Goal: Task Accomplishment & Management: Manage account settings

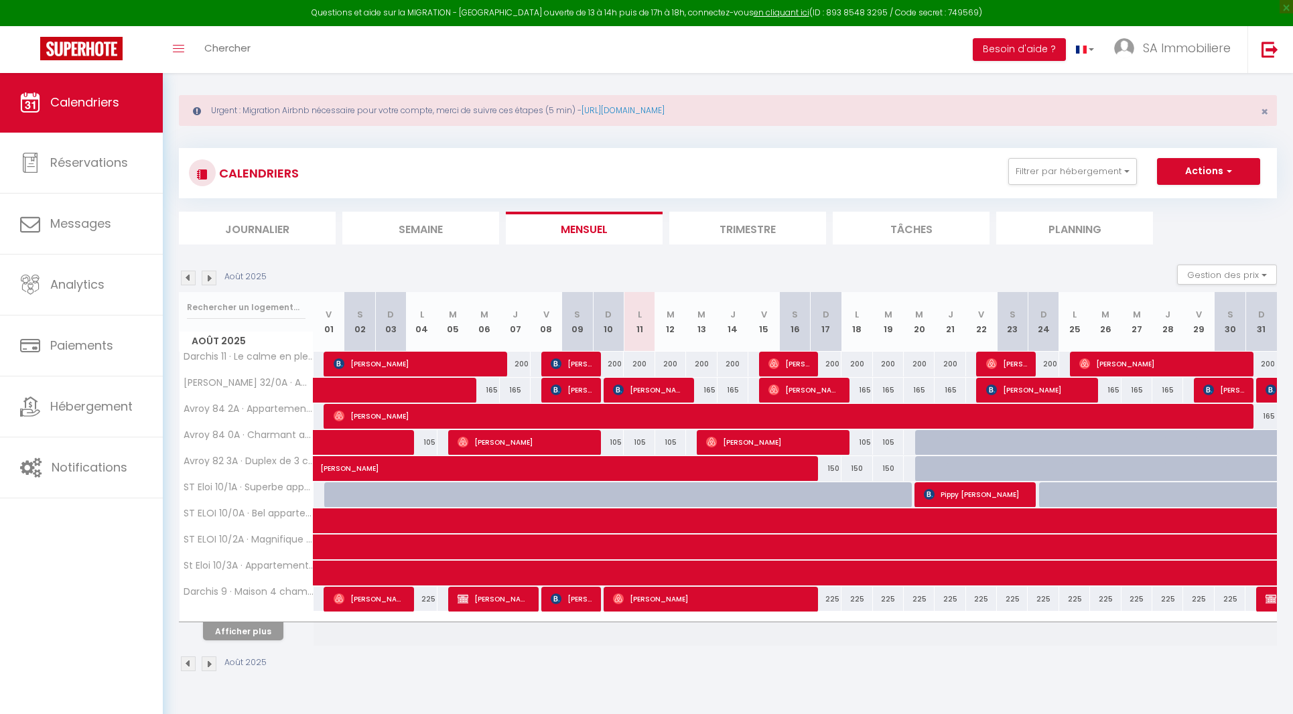
select select "OK"
select select "0"
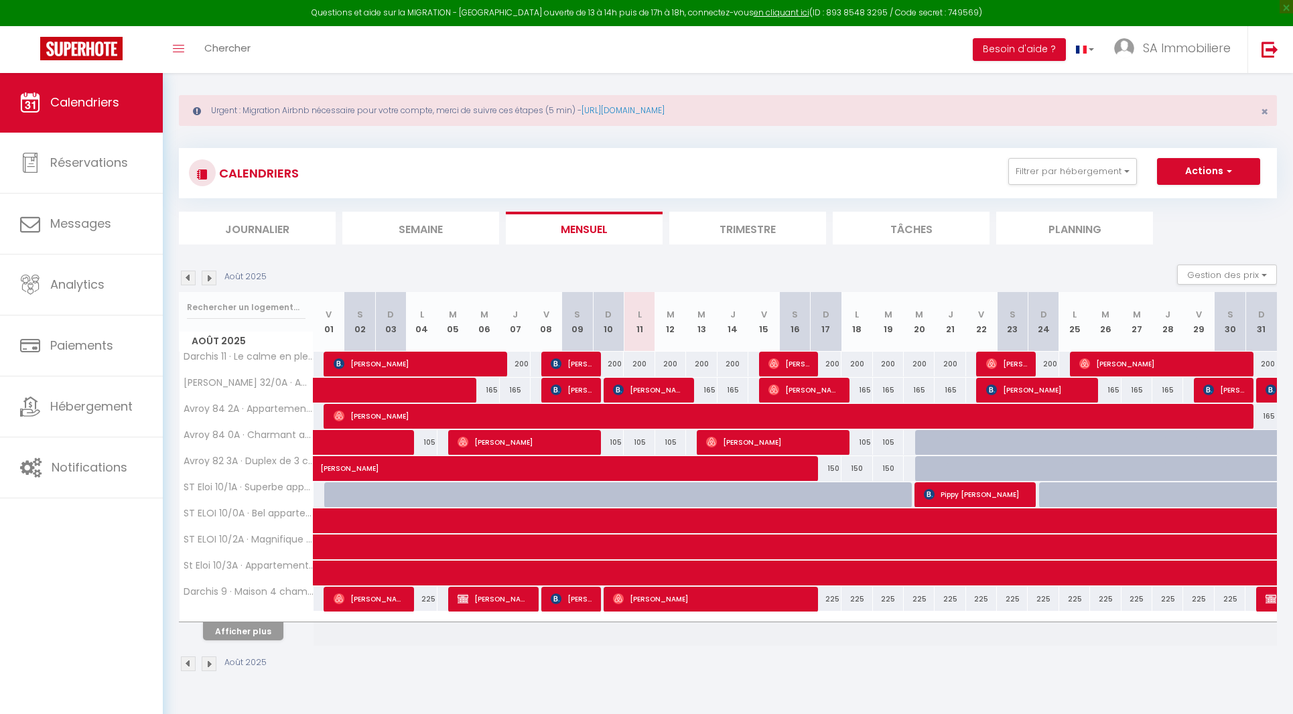
select select "1"
select select
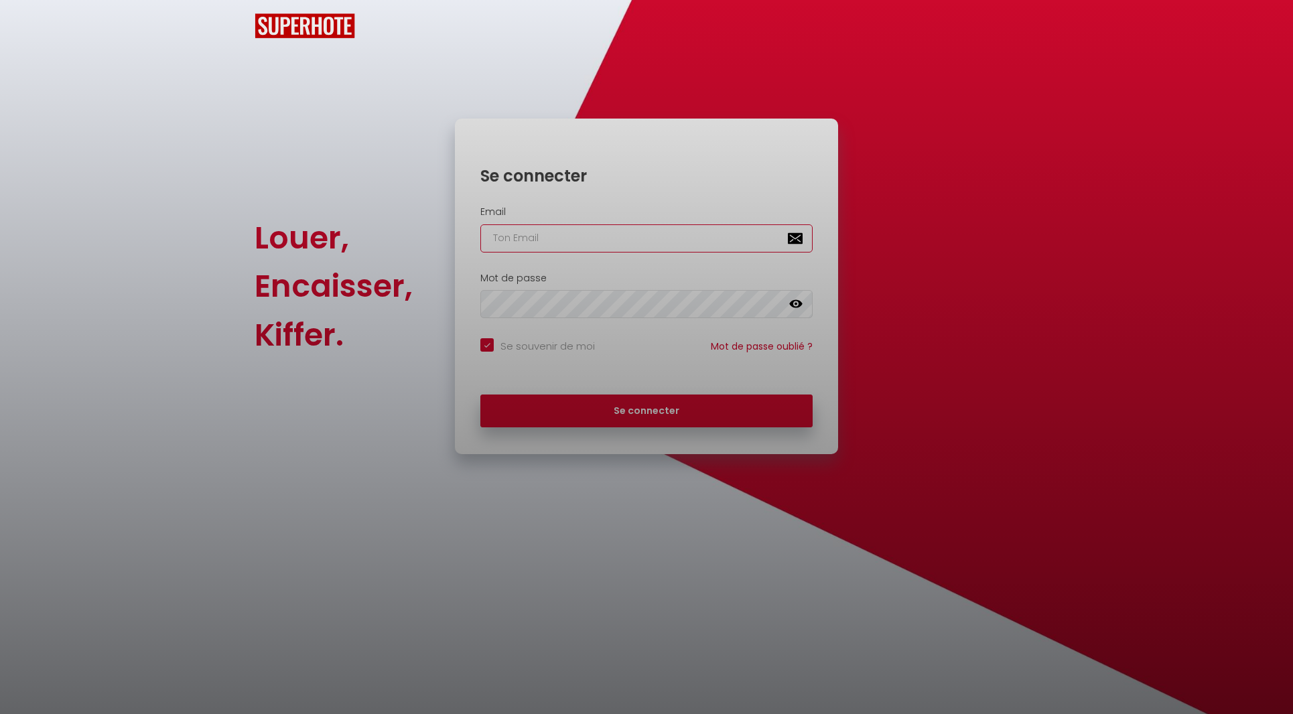
checkbox input "true"
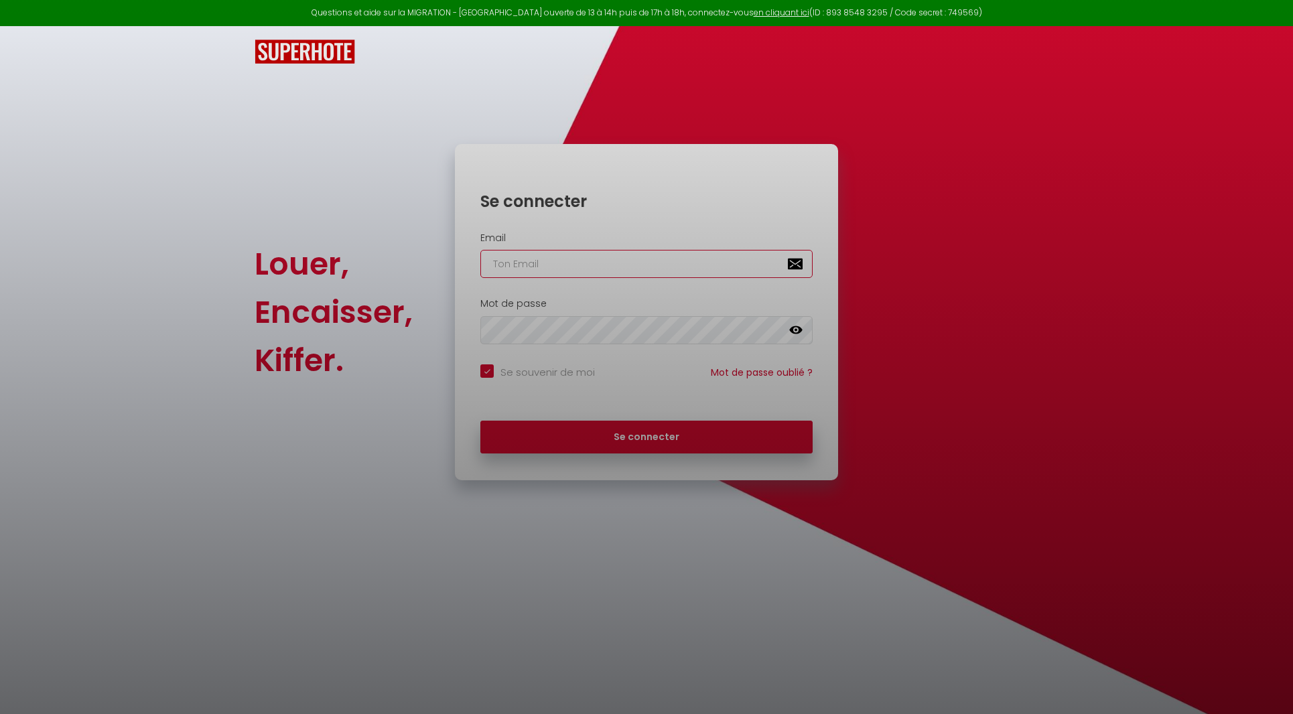
type input "[EMAIL_ADDRESS][DOMAIN_NAME]"
checkbox input "true"
click at [679, 426] on div at bounding box center [646, 357] width 1293 height 714
click at [677, 439] on div at bounding box center [646, 357] width 1293 height 714
drag, startPoint x: 685, startPoint y: 435, endPoint x: 668, endPoint y: 438, distance: 17.0
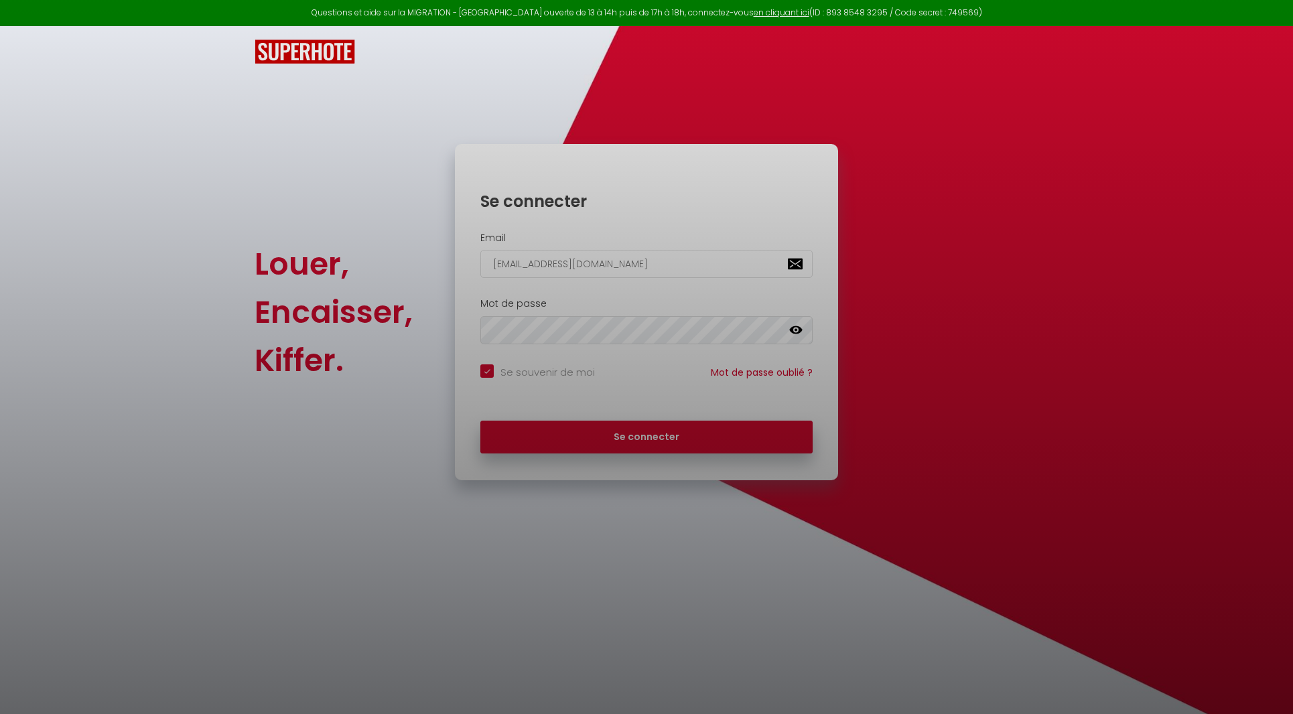
click at [685, 435] on div at bounding box center [646, 357] width 1293 height 714
click at [669, 431] on div at bounding box center [646, 357] width 1293 height 714
click at [669, 443] on div at bounding box center [646, 357] width 1293 height 714
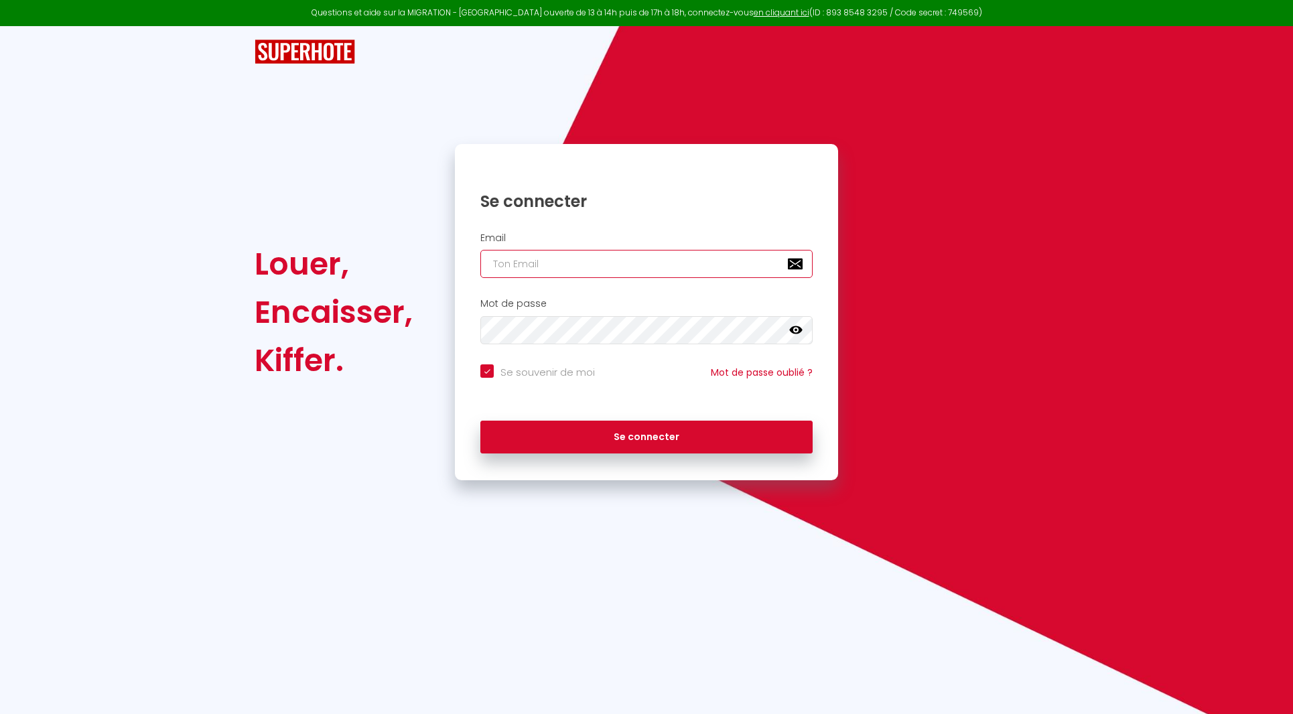
type input "[EMAIL_ADDRESS][DOMAIN_NAME]"
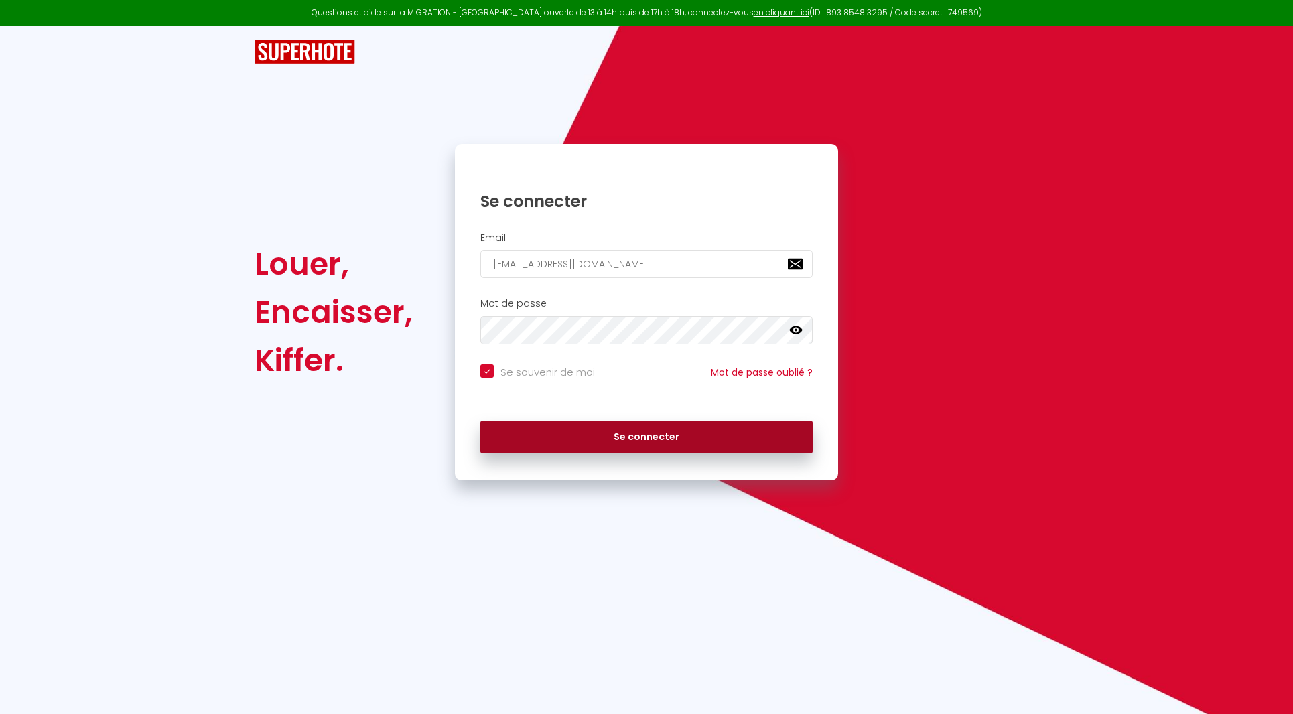
click at [671, 444] on button "Se connecter" at bounding box center [646, 438] width 332 height 34
checkbox input "true"
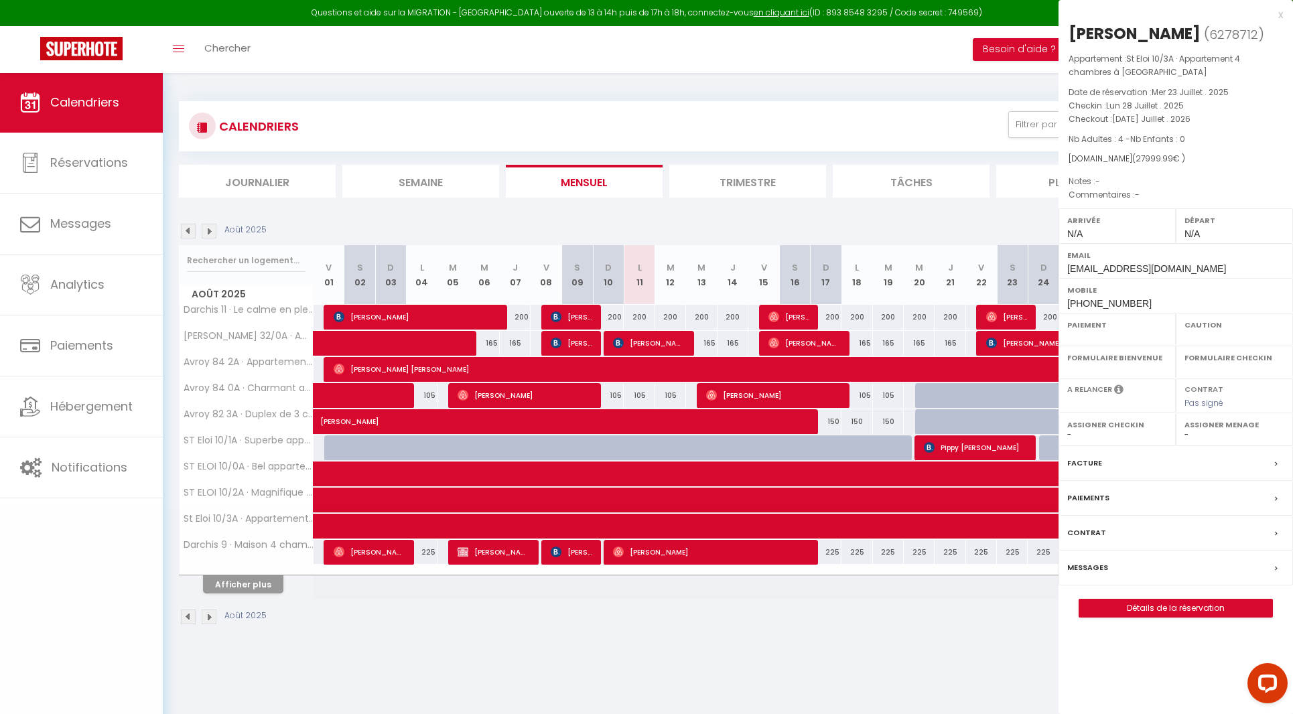
select select "OK"
select select "0"
select select "1"
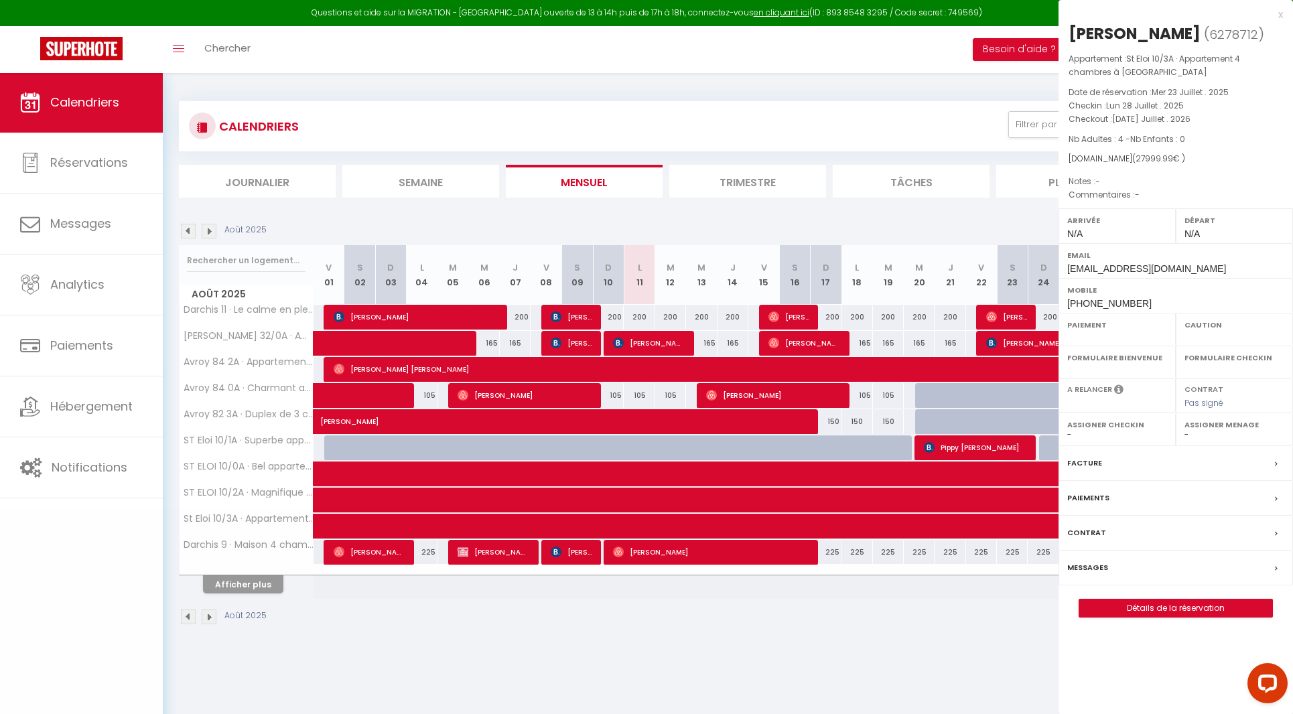
select select
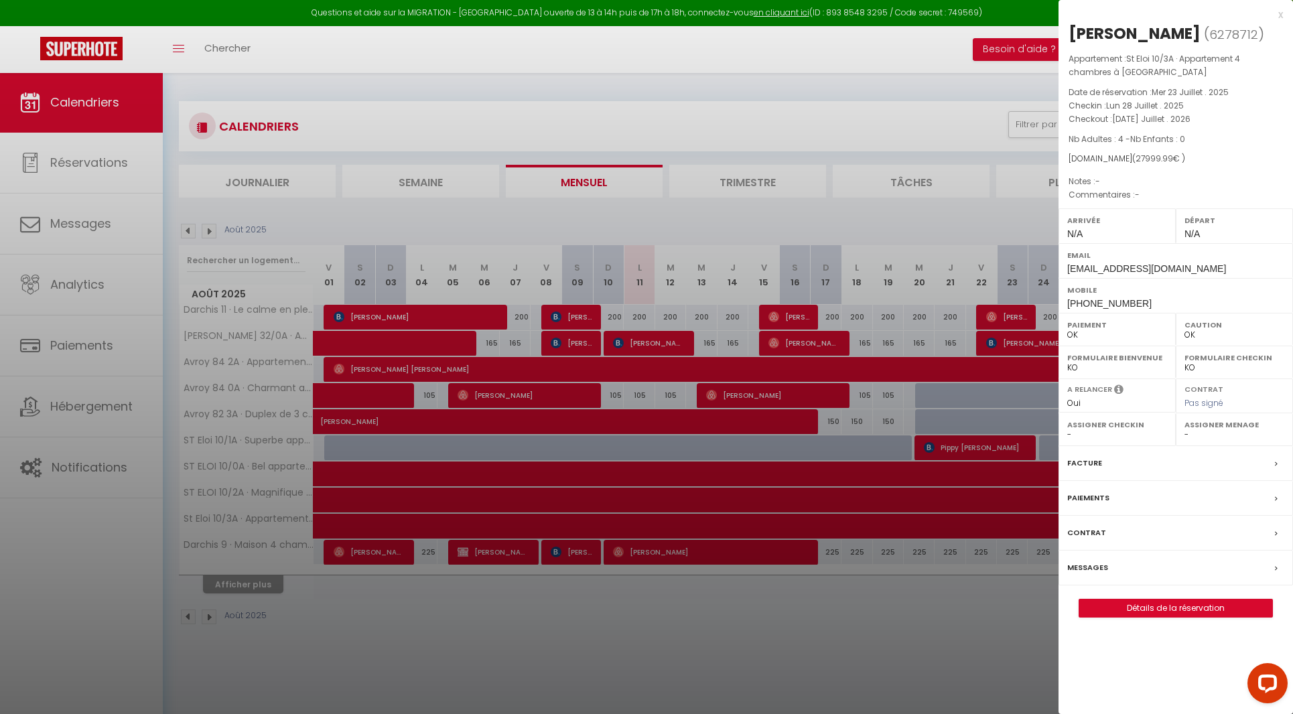
click at [1096, 561] on label "Messages" at bounding box center [1087, 568] width 41 height 14
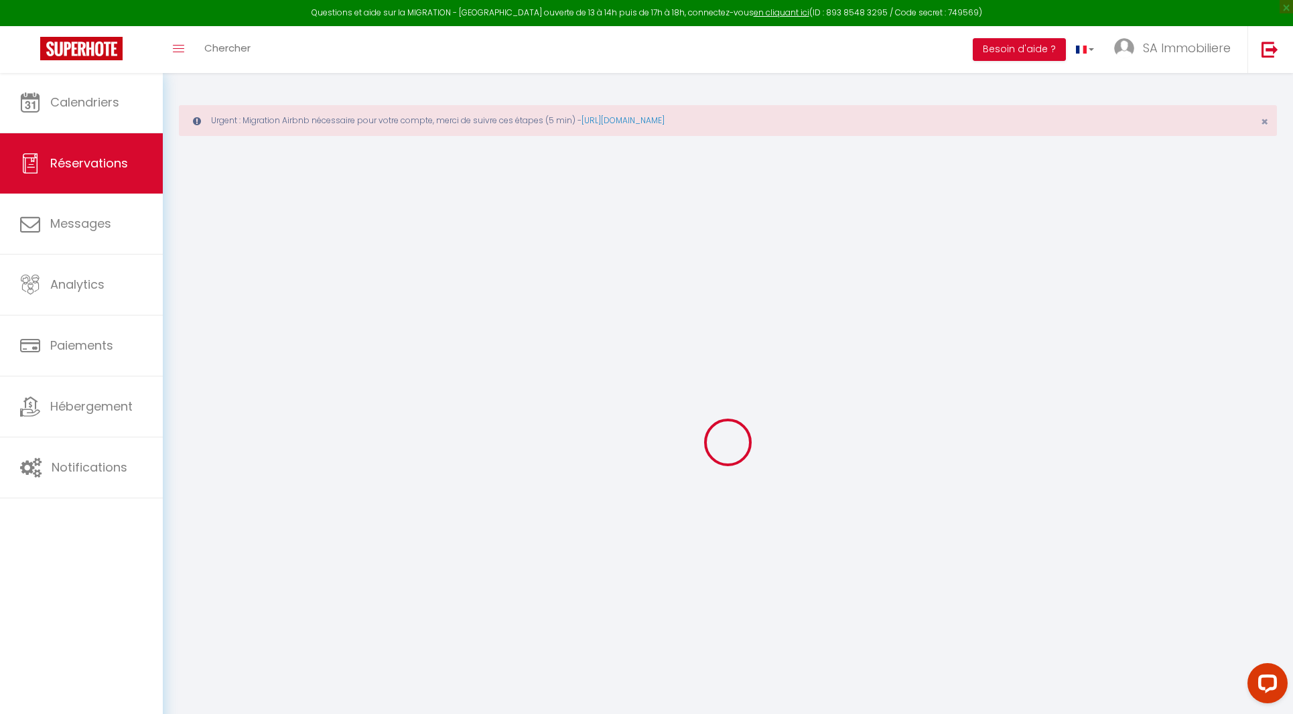
select select
checkbox input "false"
select select
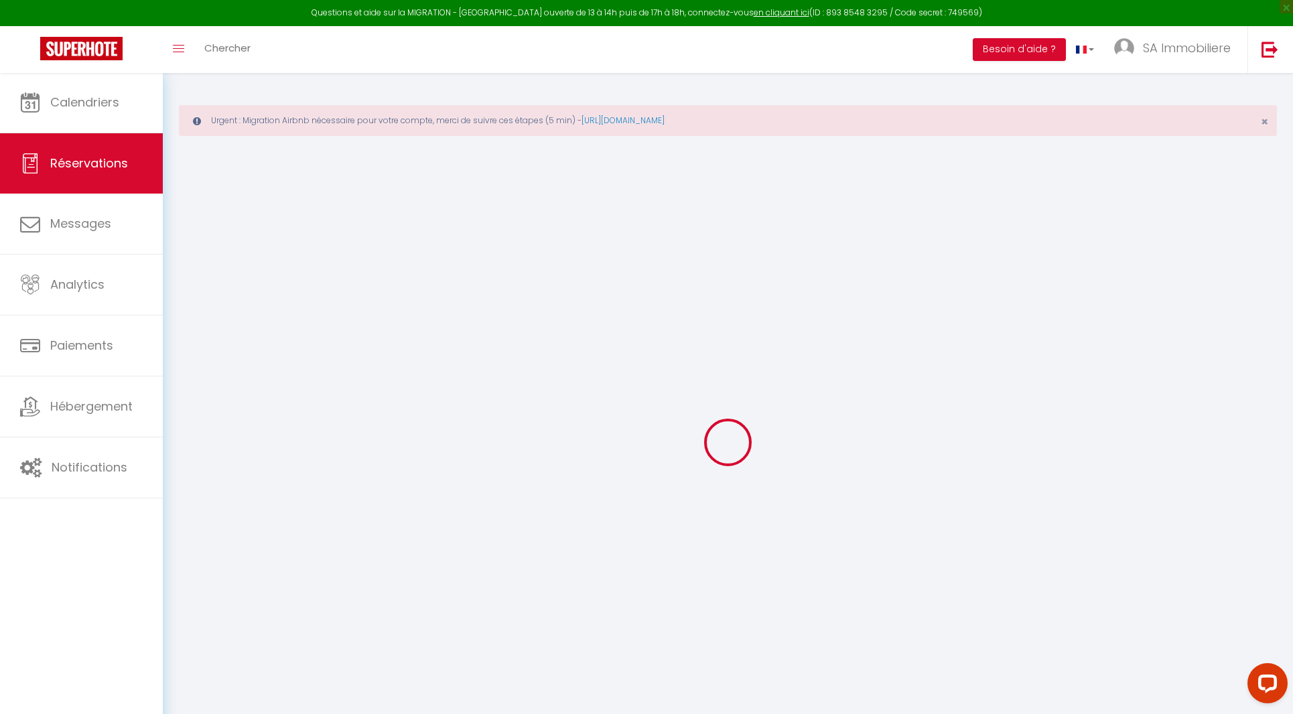
select select
checkbox input "false"
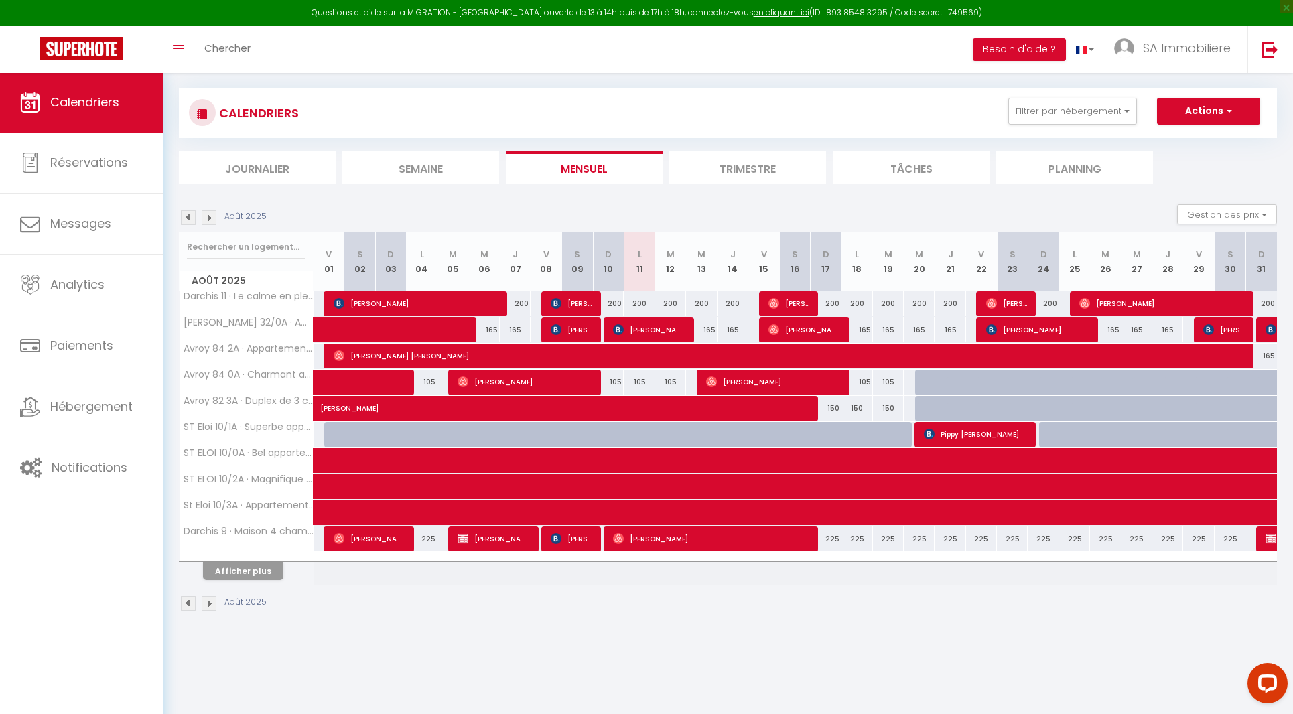
scroll to position [72, 0]
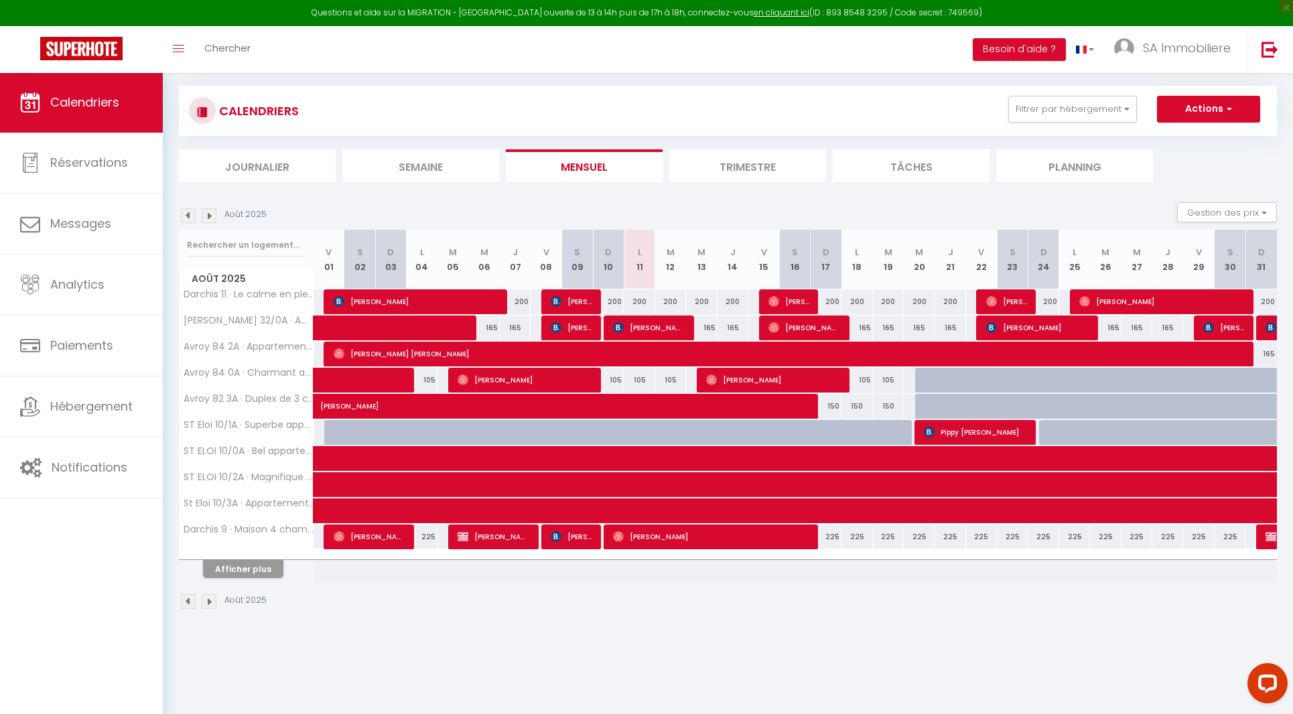
select select "OK"
select select "0"
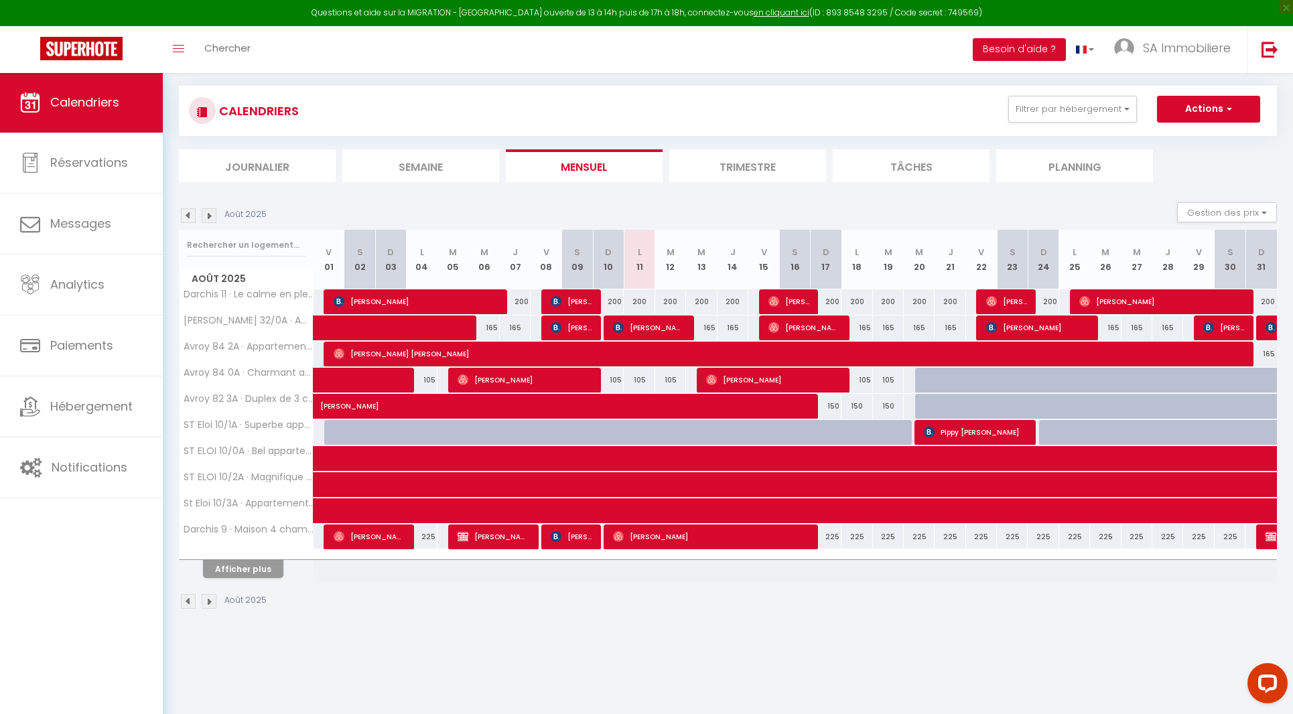
select select "1"
select select
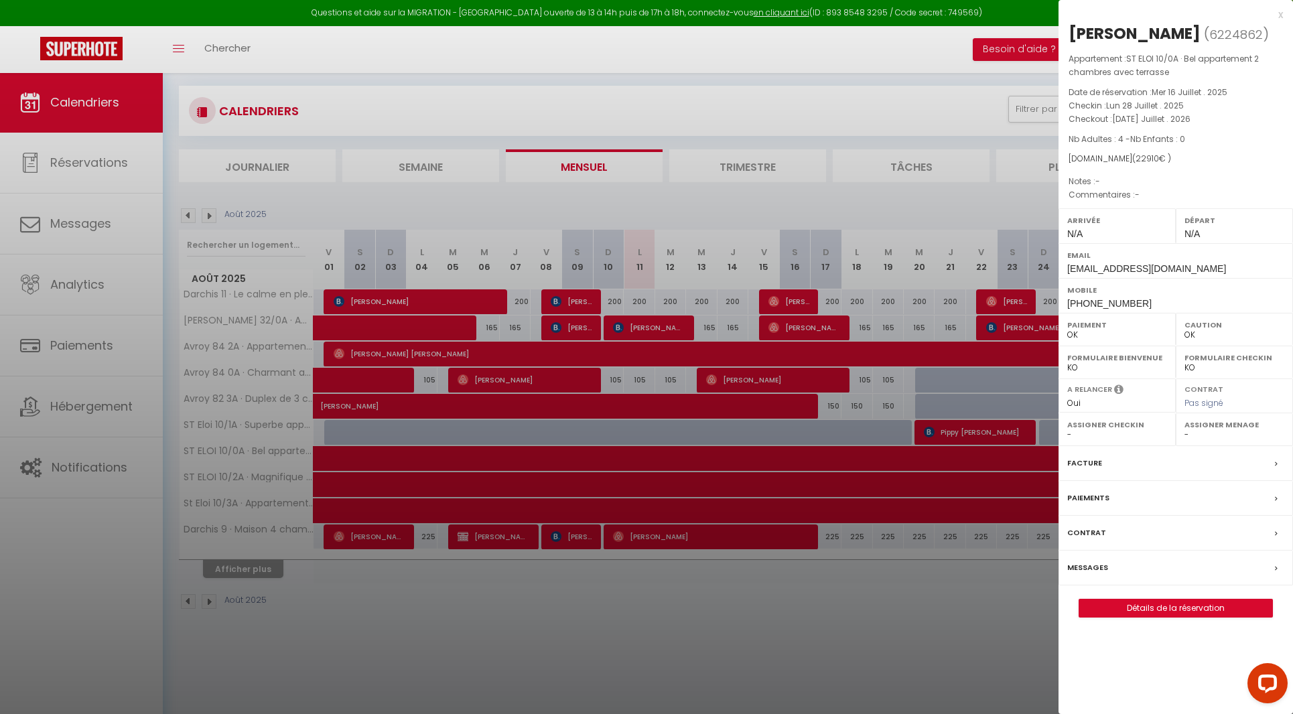
click at [1280, 13] on div "x" at bounding box center [1171, 15] width 224 height 16
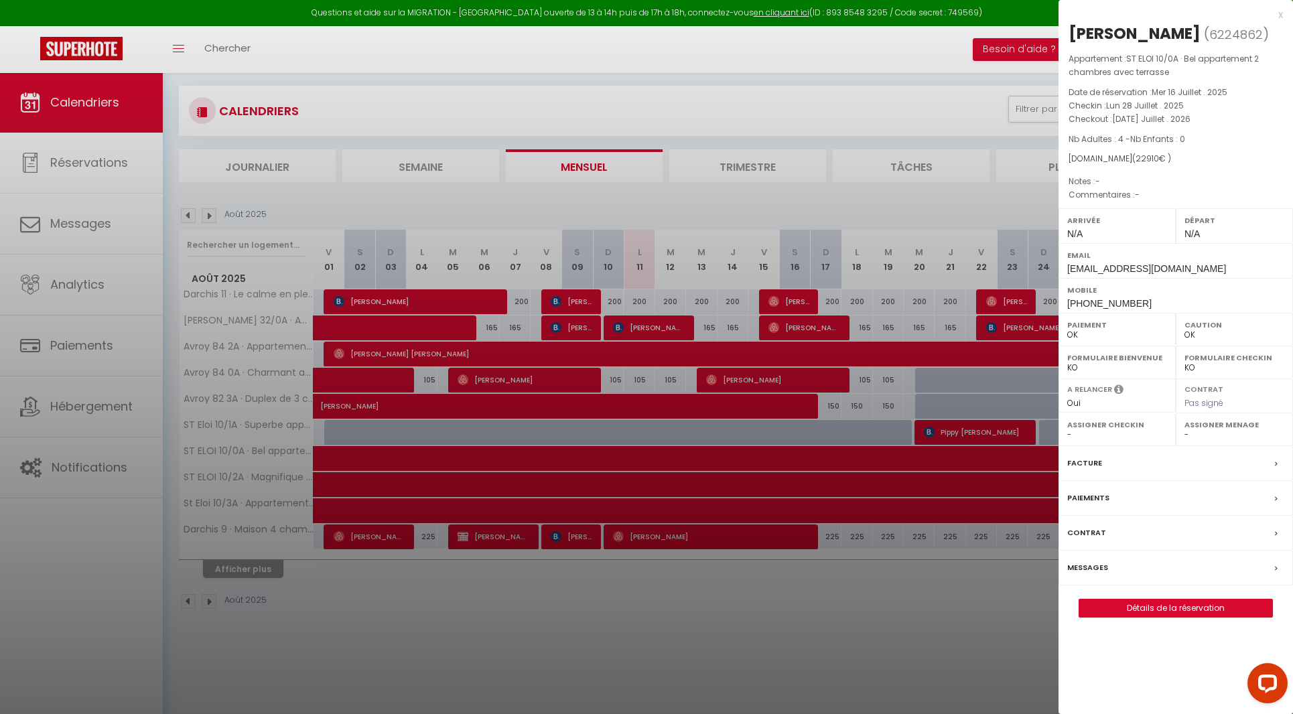
click at [1278, 13] on div "x" at bounding box center [1171, 15] width 224 height 16
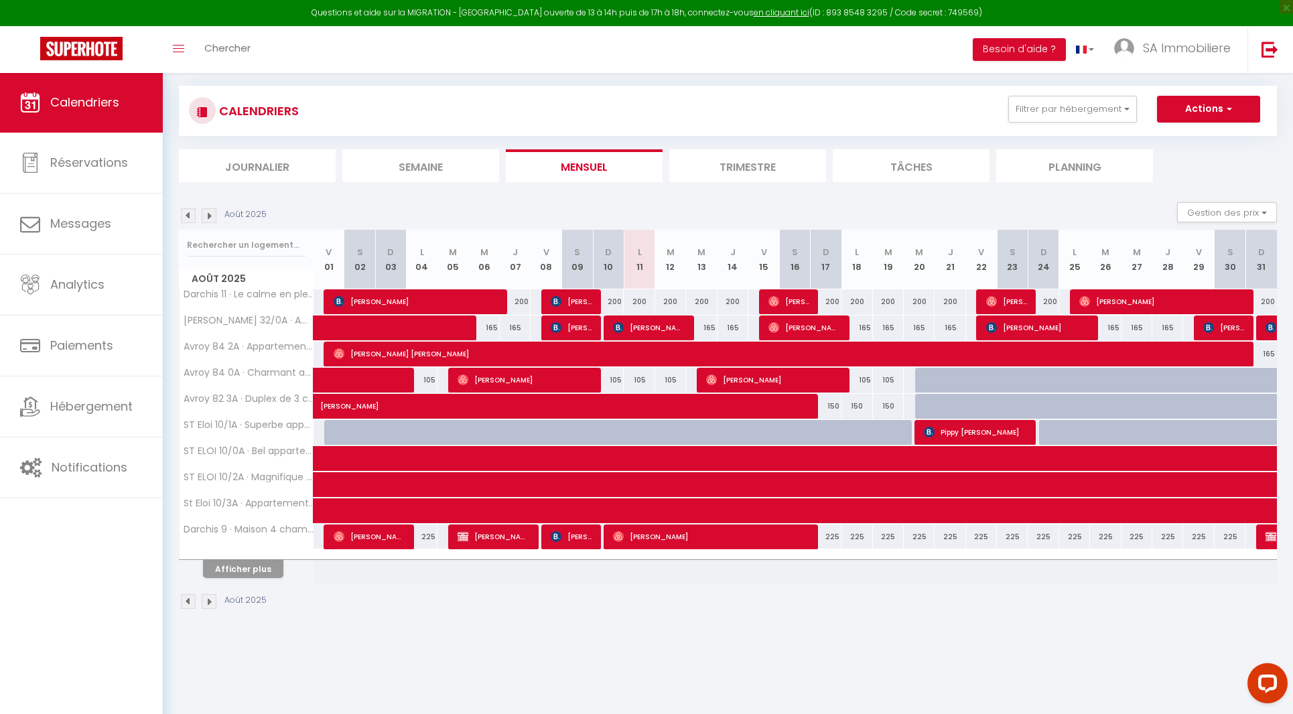
click at [941, 431] on span "Pippy [PERSON_NAME]" at bounding box center [975, 431] width 103 height 25
select select "KO"
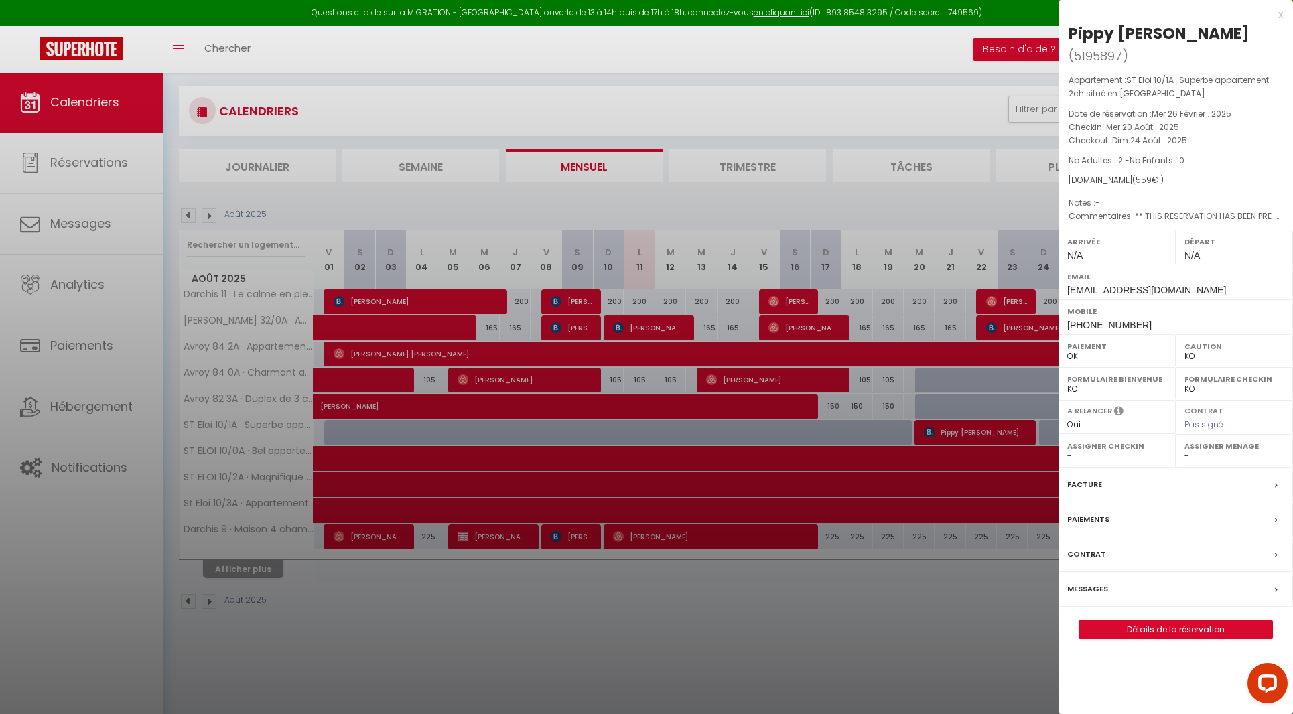
click at [1284, 15] on div "x Pippy Trentham ( 5195897 ) Appartement : ST Eloi 10/1A · Superbe appartement …" at bounding box center [1176, 329] width 235 height 659
click at [1278, 15] on div "x" at bounding box center [1171, 15] width 224 height 16
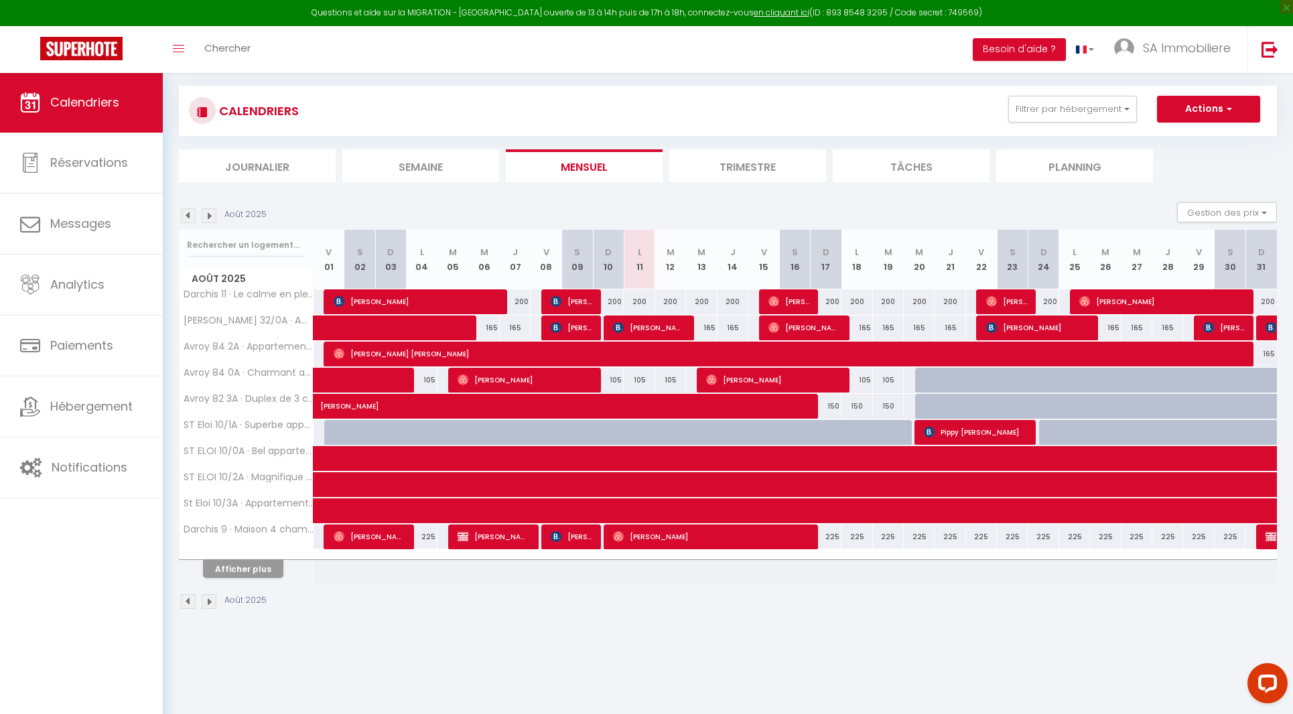
scroll to position [74, 1]
click at [785, 436] on div at bounding box center [794, 432] width 31 height 25
type input "100"
type input "Sam 16 Août 2025"
type input "Dim 17 Août 2025"
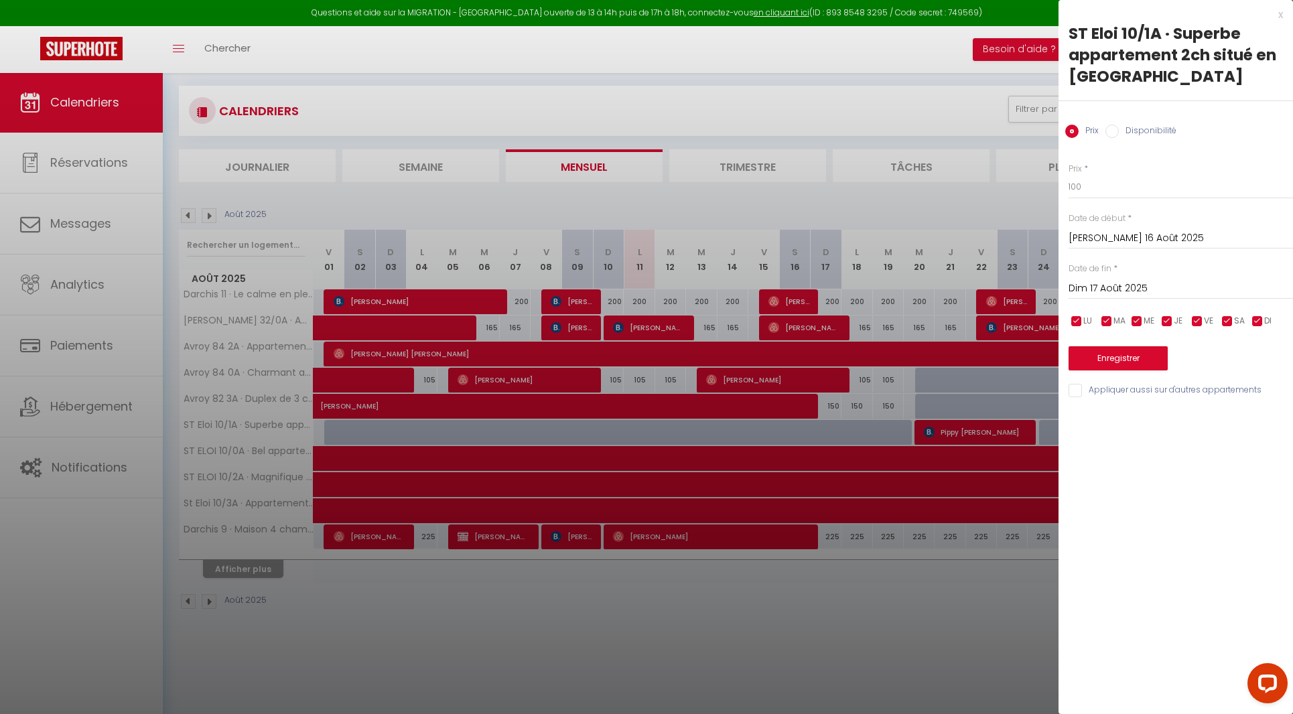
scroll to position [0, 0]
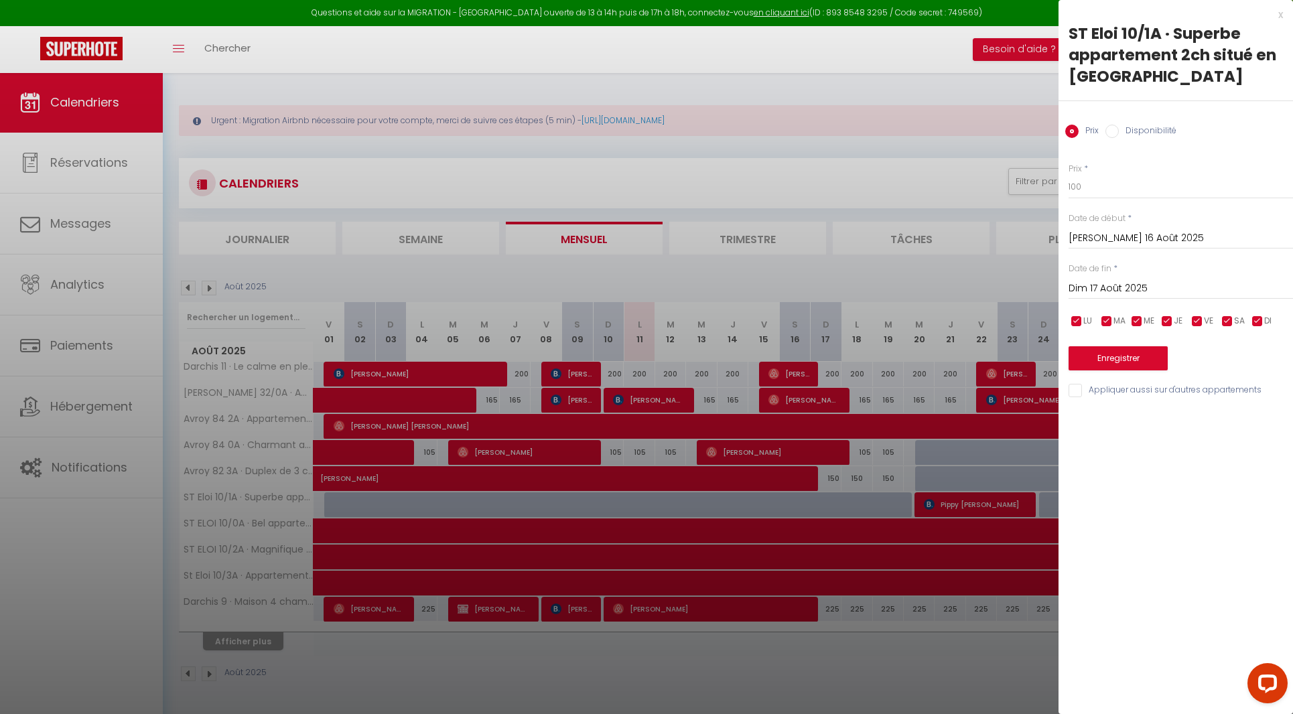
click at [1280, 15] on div "x" at bounding box center [1171, 15] width 224 height 16
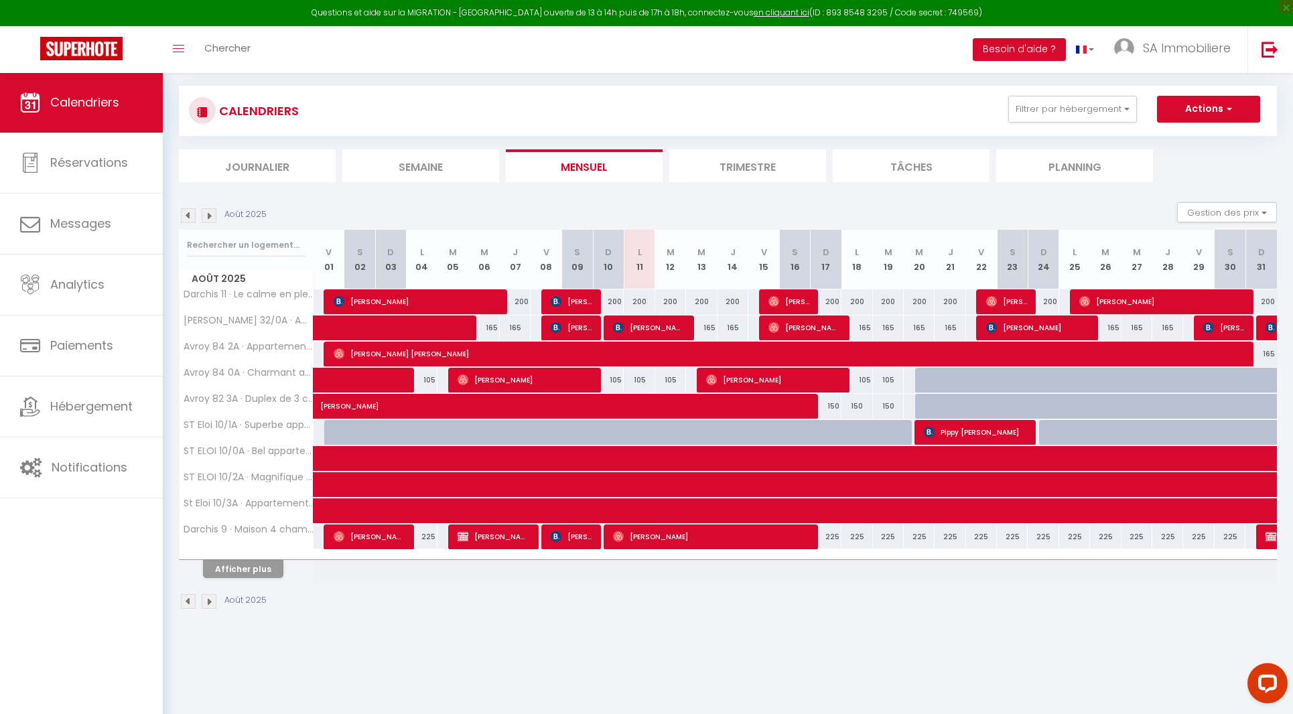
scroll to position [72, 0]
click at [185, 601] on img at bounding box center [188, 601] width 15 height 15
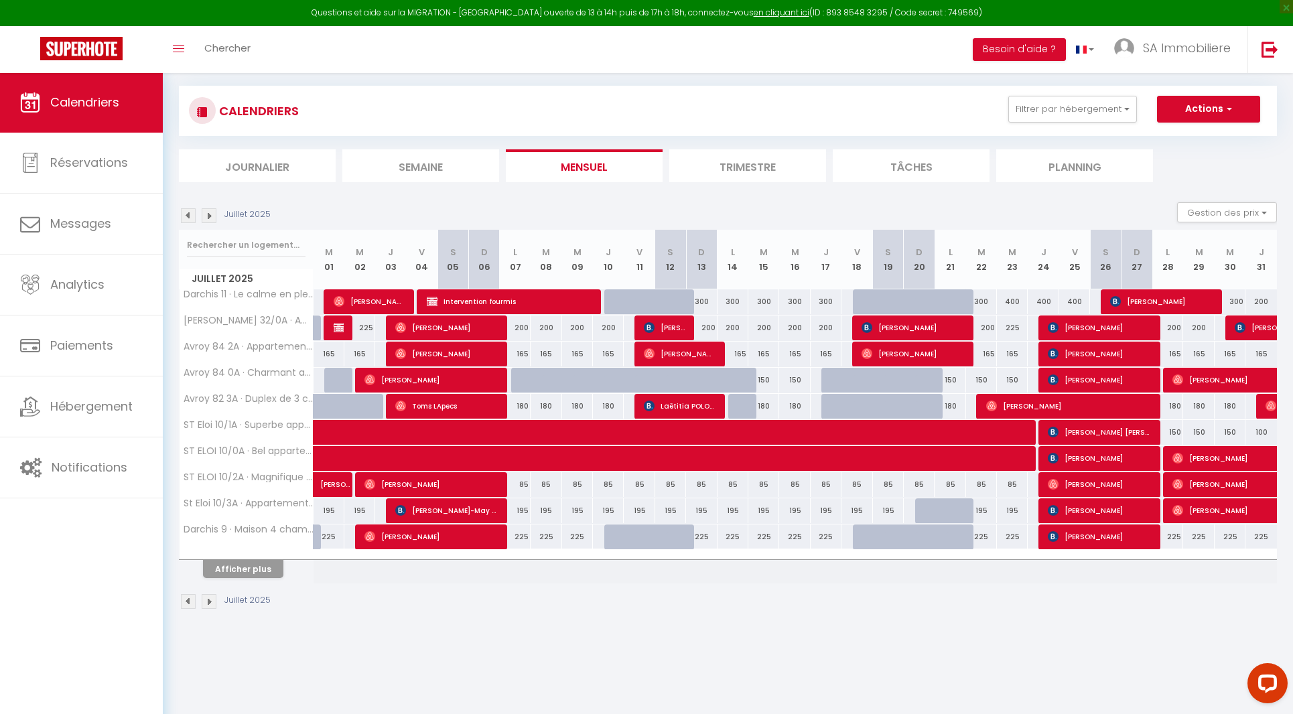
click at [1121, 432] on span "maria pia urzua" at bounding box center [1099, 431] width 103 height 25
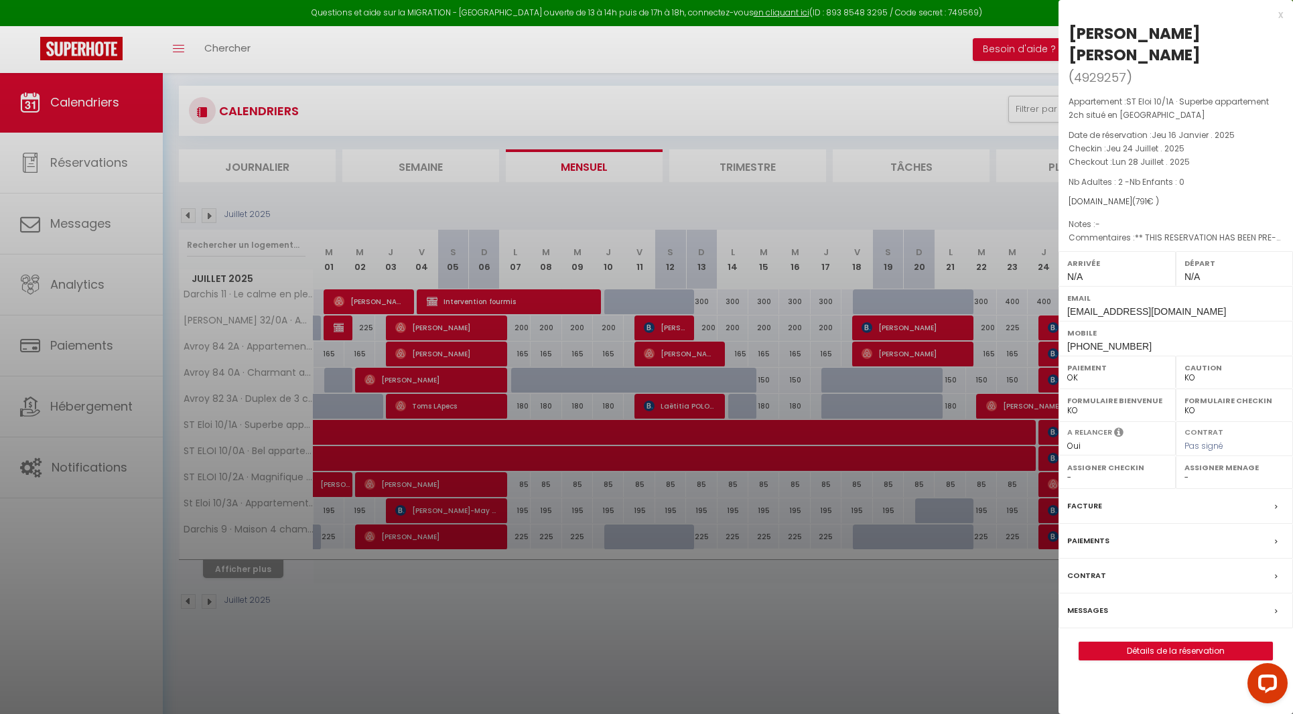
click at [797, 667] on div at bounding box center [646, 357] width 1293 height 714
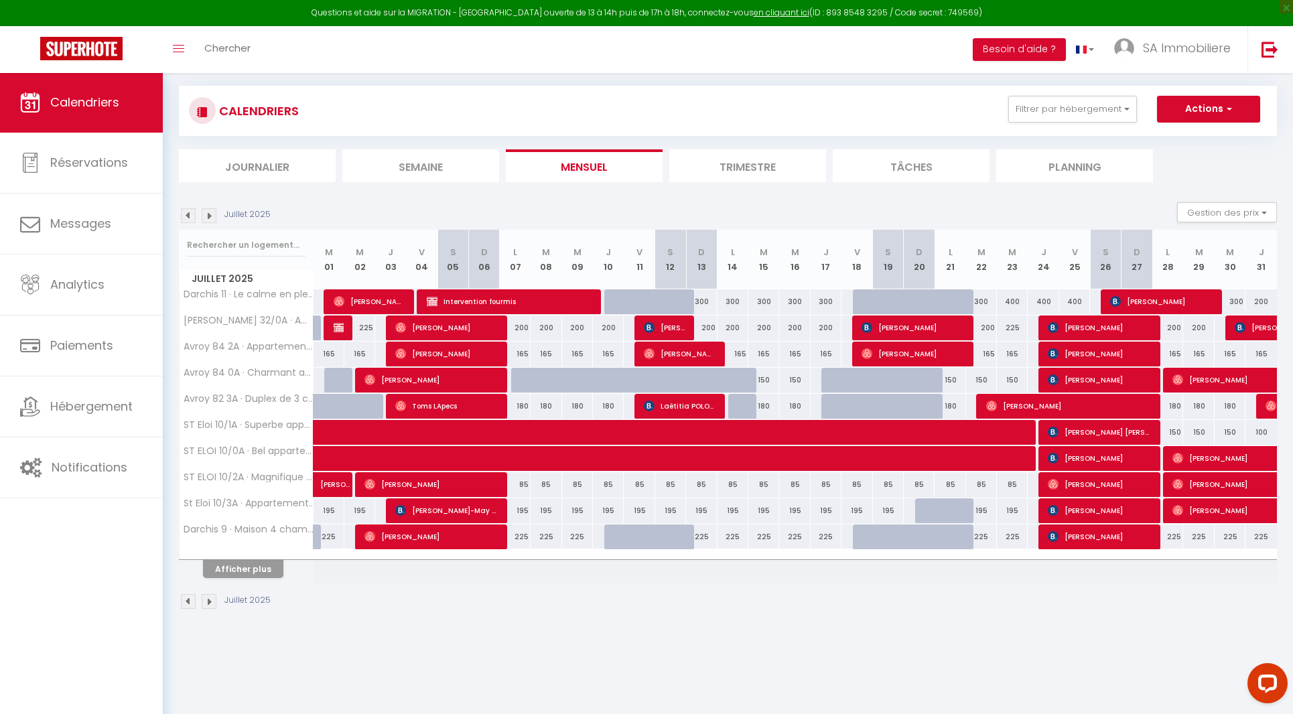
click at [206, 602] on img at bounding box center [209, 601] width 15 height 15
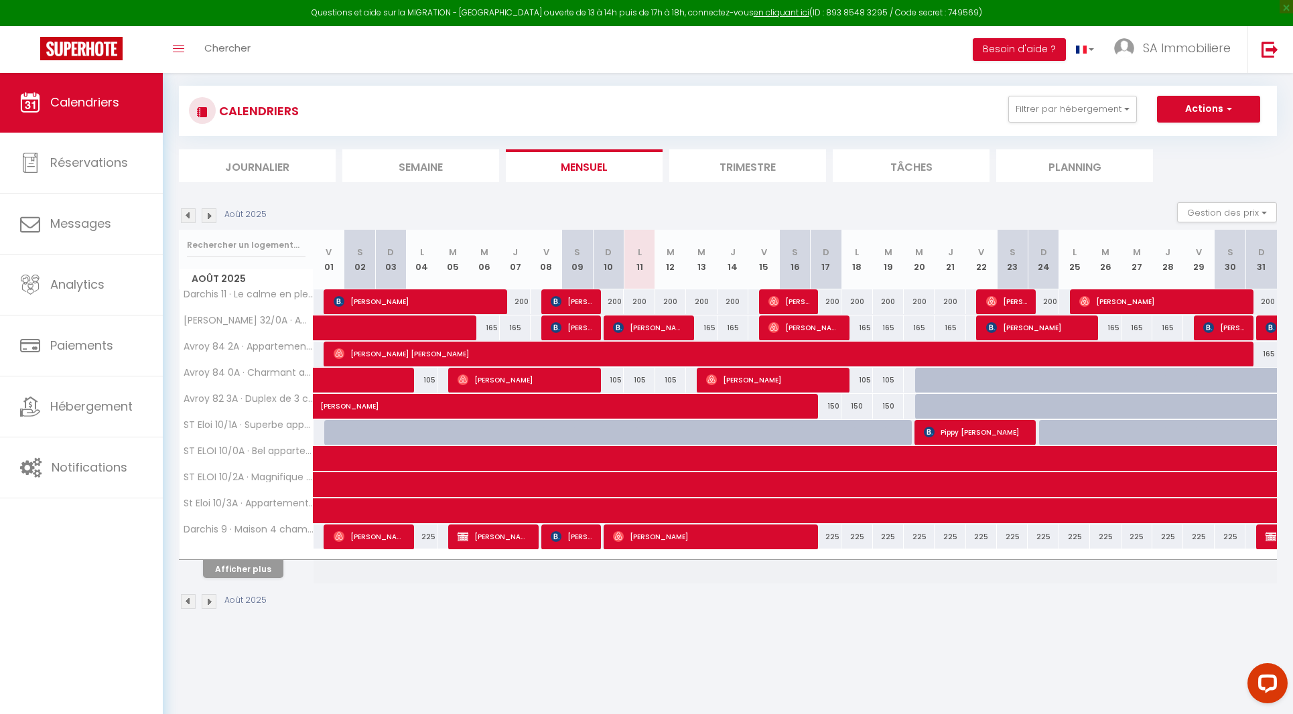
click at [207, 602] on img at bounding box center [209, 601] width 15 height 15
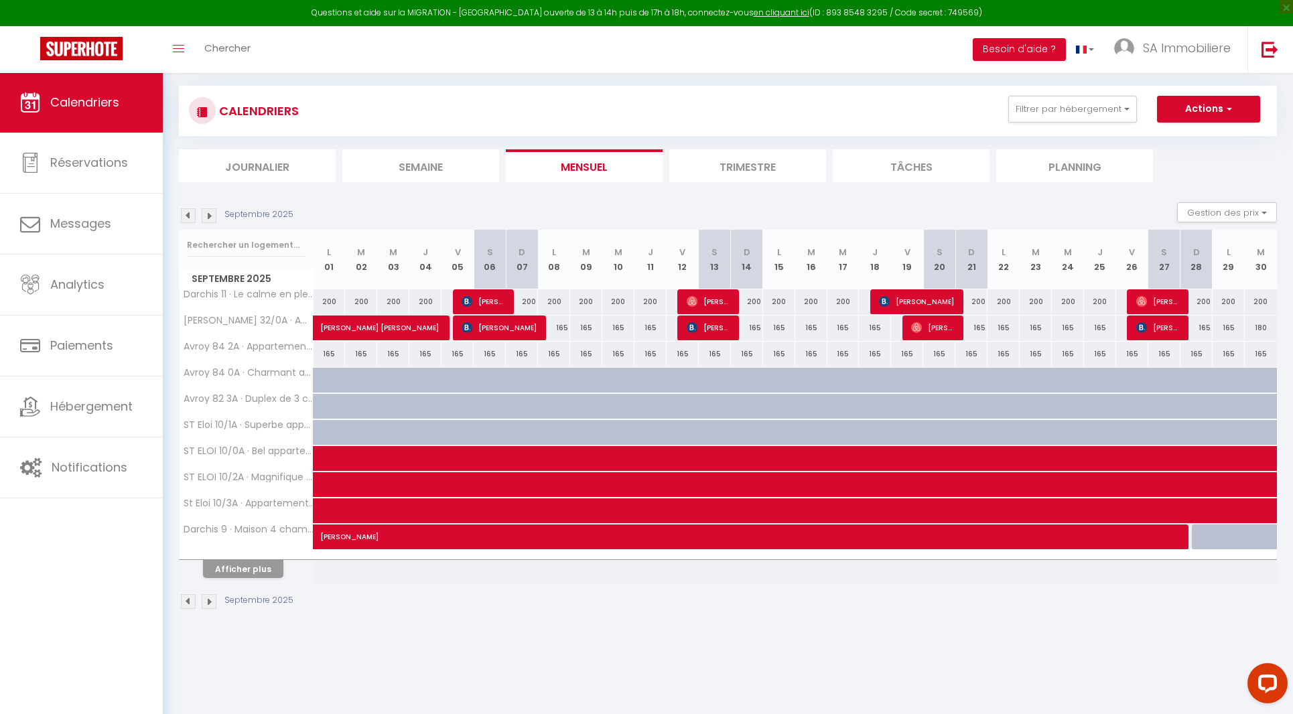
click at [186, 602] on img at bounding box center [188, 601] width 15 height 15
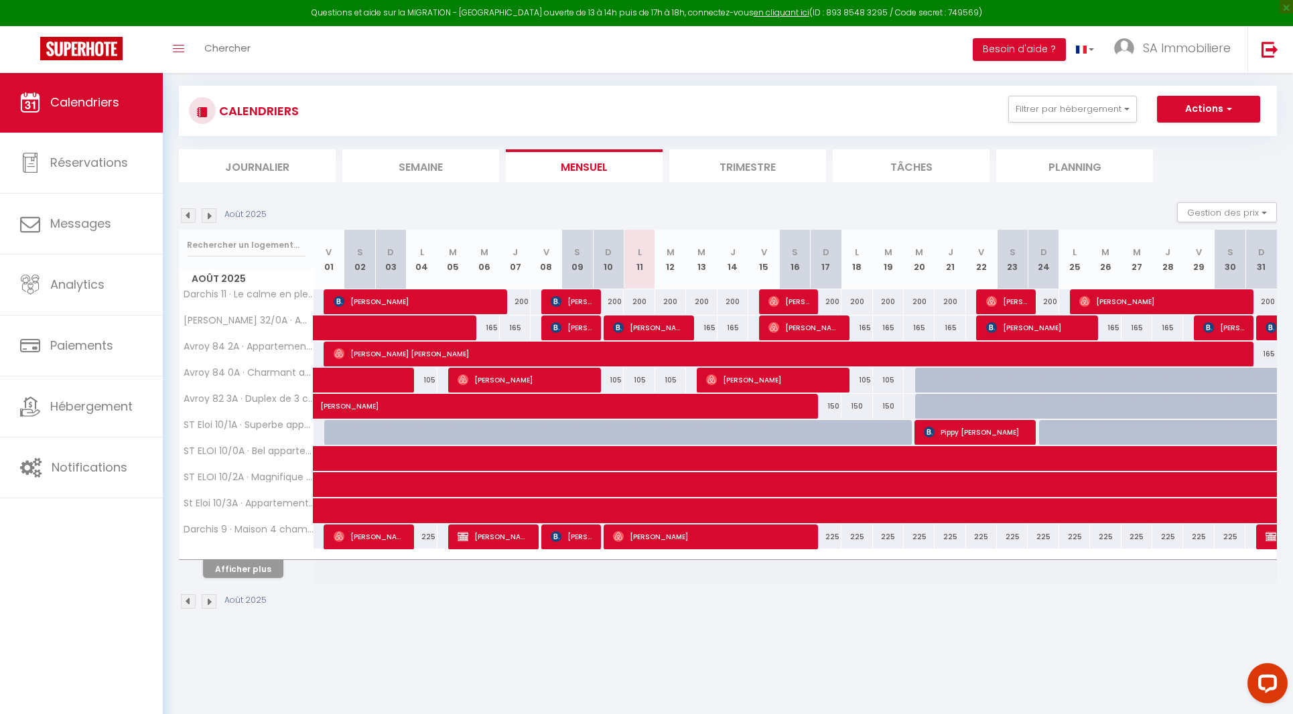
click at [986, 432] on span "Pippy [PERSON_NAME]" at bounding box center [975, 431] width 103 height 25
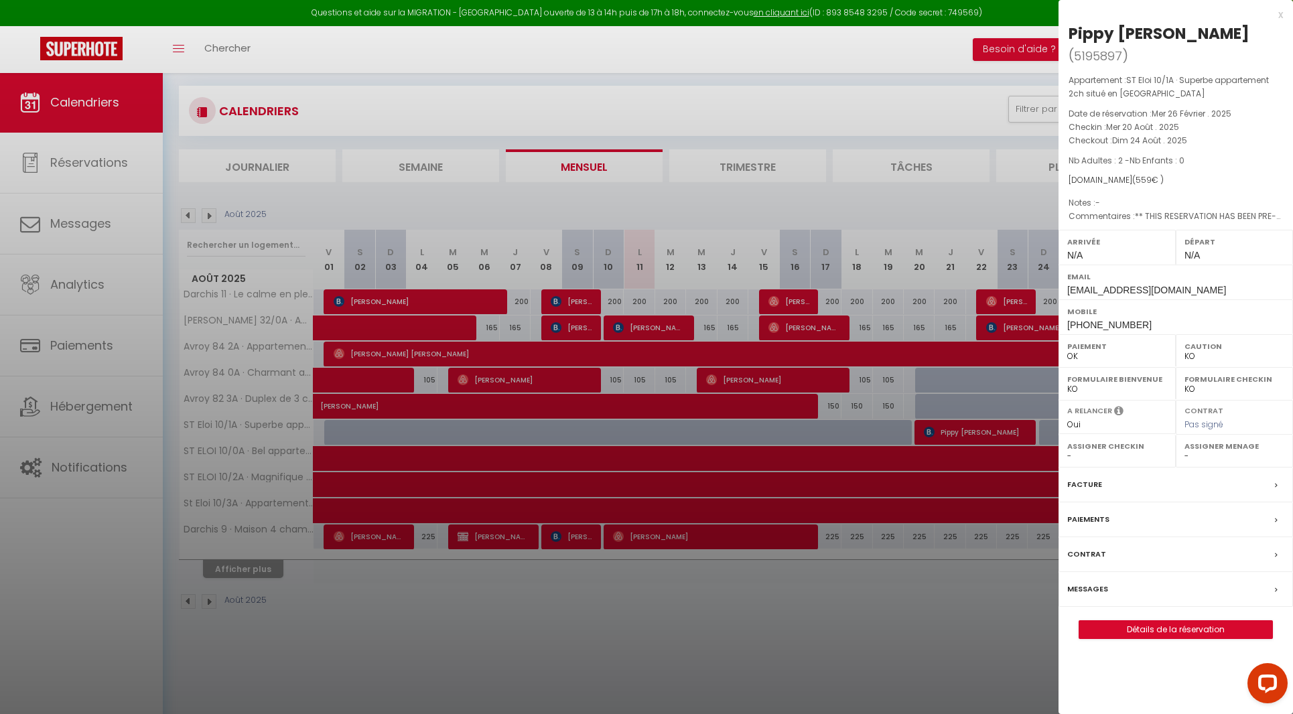
click at [1278, 15] on div "x" at bounding box center [1171, 15] width 224 height 16
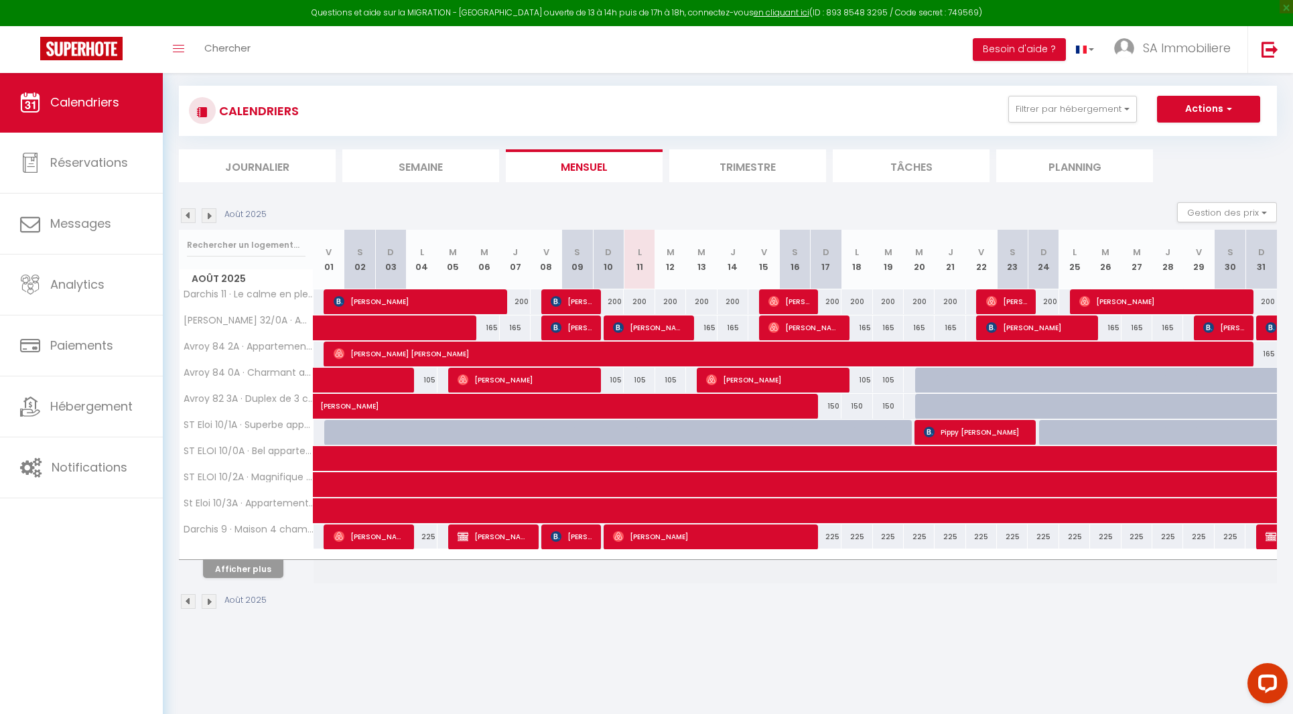
click at [185, 602] on img at bounding box center [188, 601] width 15 height 15
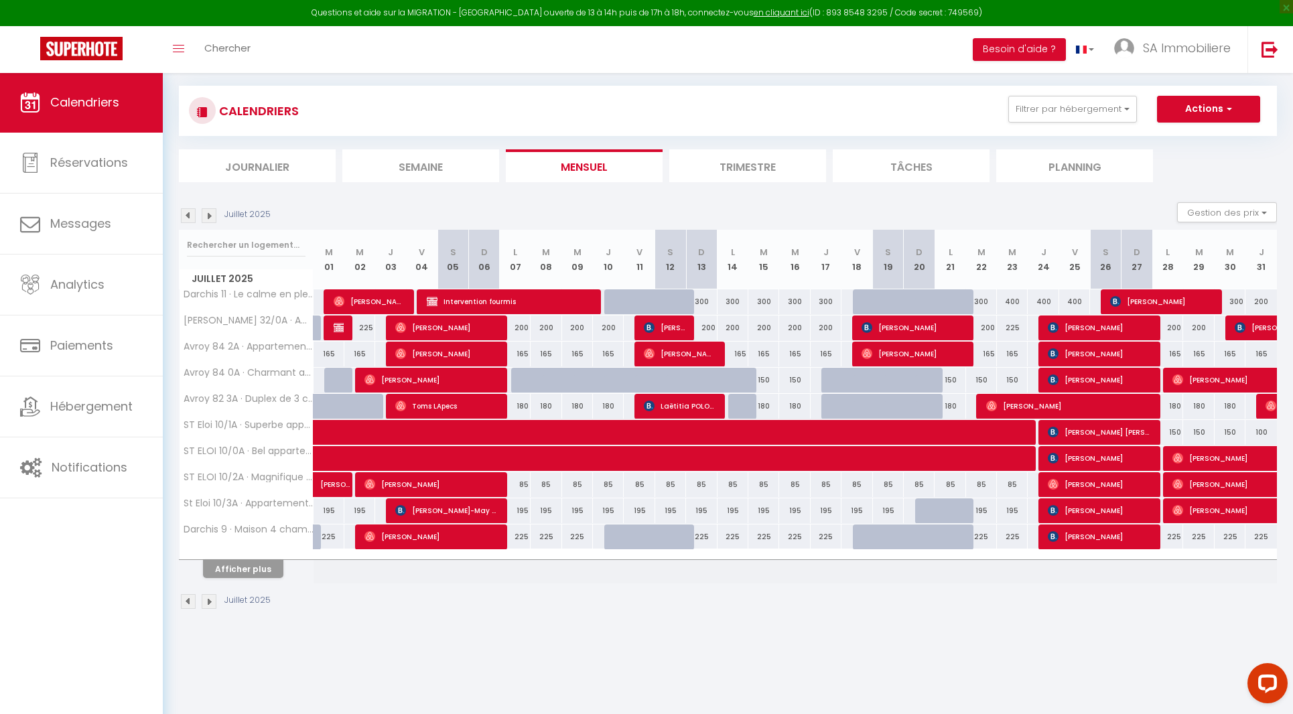
click at [212, 600] on img at bounding box center [209, 601] width 15 height 15
